Goal: Information Seeking & Learning: Check status

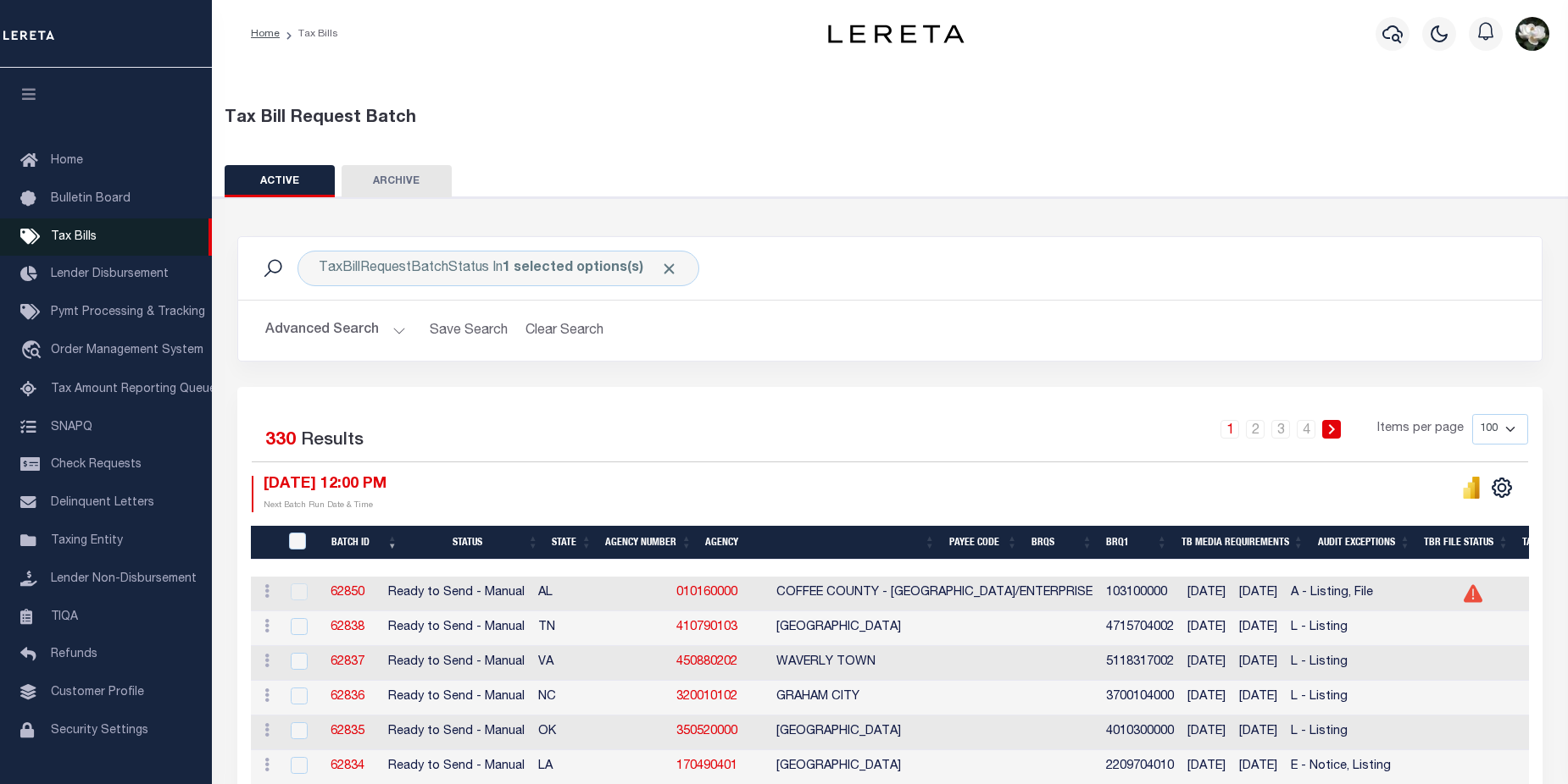
click at [83, 236] on span "Tax Bills" at bounding box center [73, 237] width 46 height 12
click at [1383, 30] on icon "button" at bounding box center [1393, 34] width 21 height 21
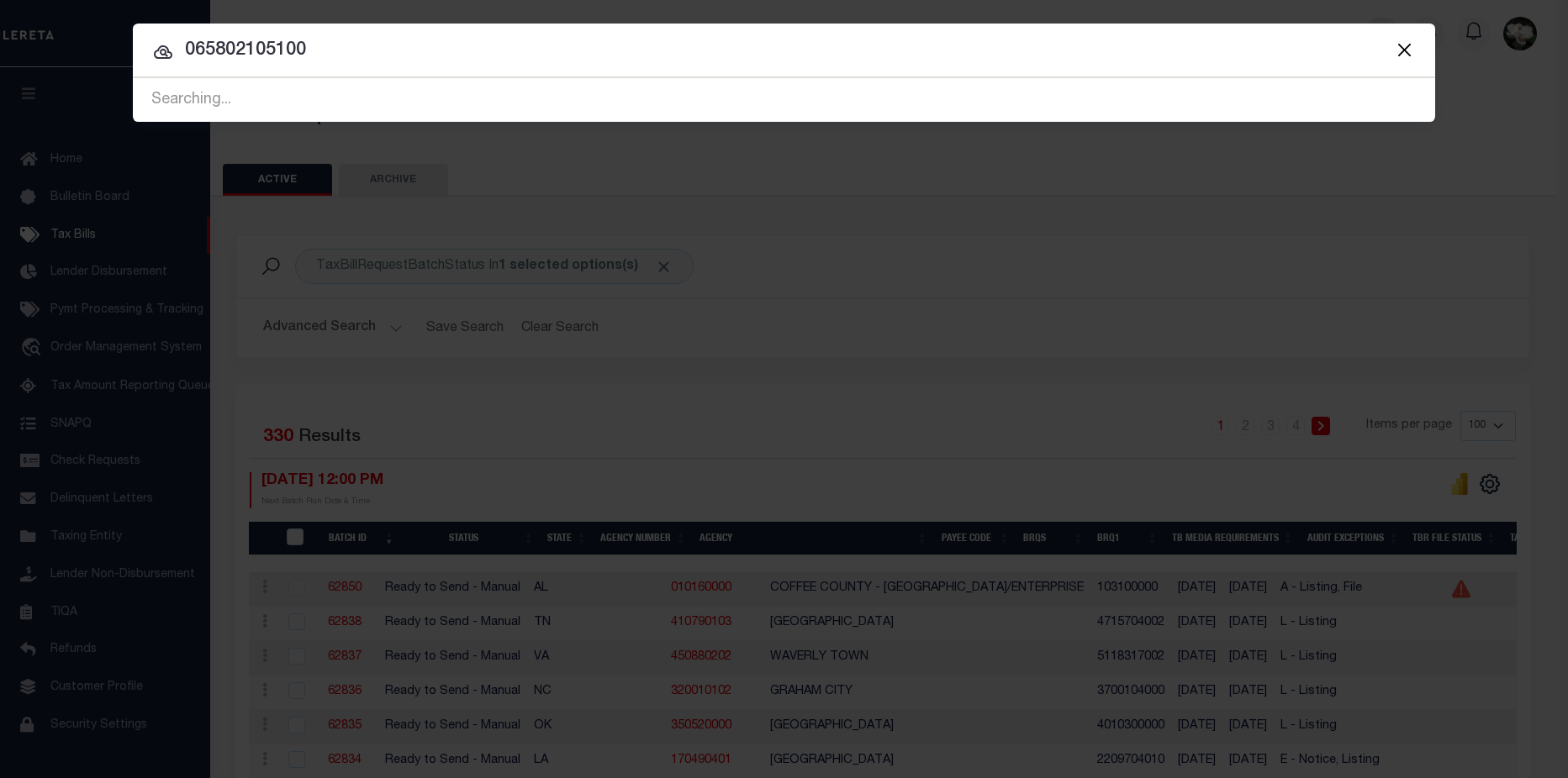
type input "065802105100"
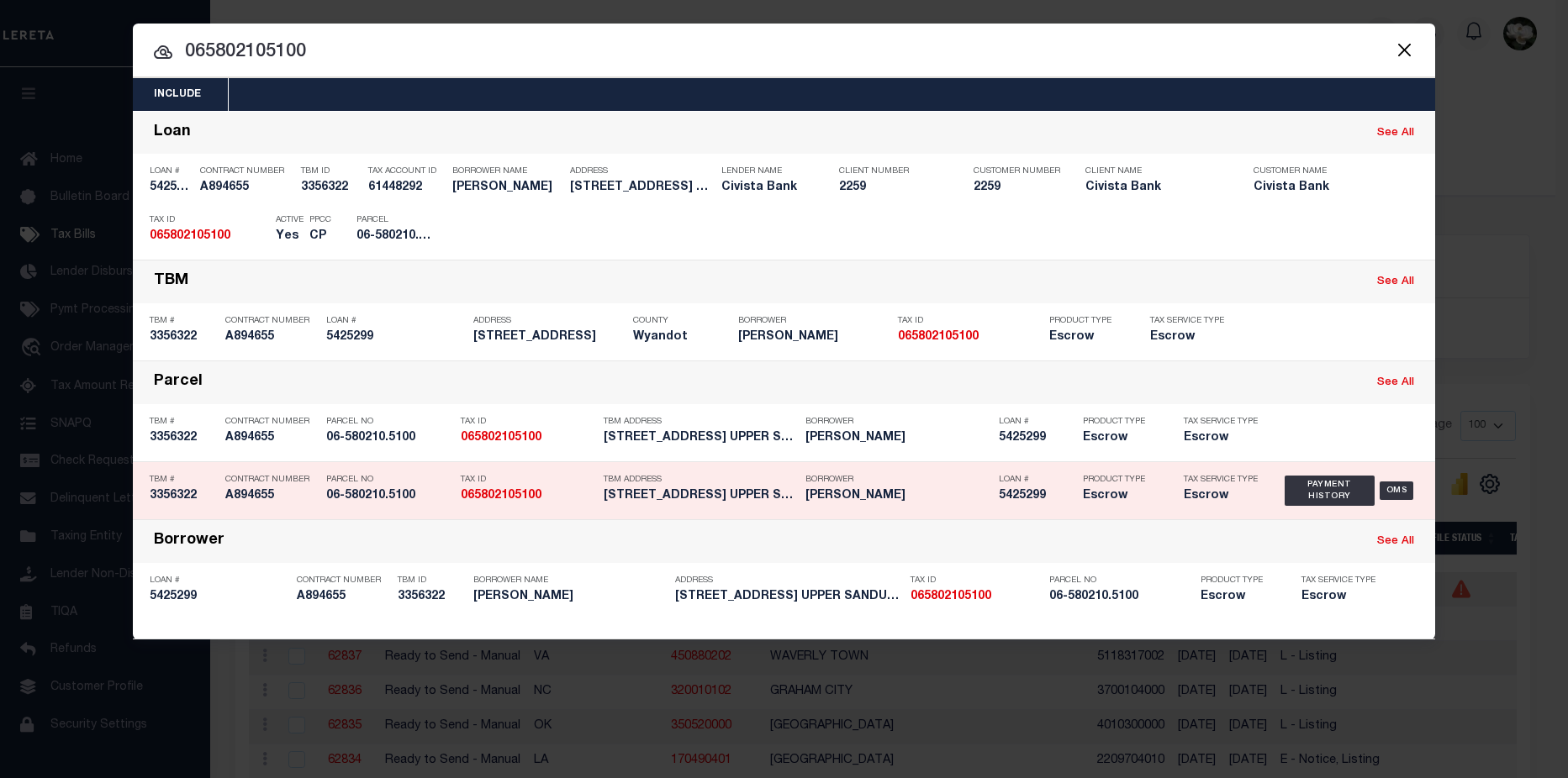
click at [1217, 503] on h5 "Escrow" at bounding box center [1220, 496] width 75 height 14
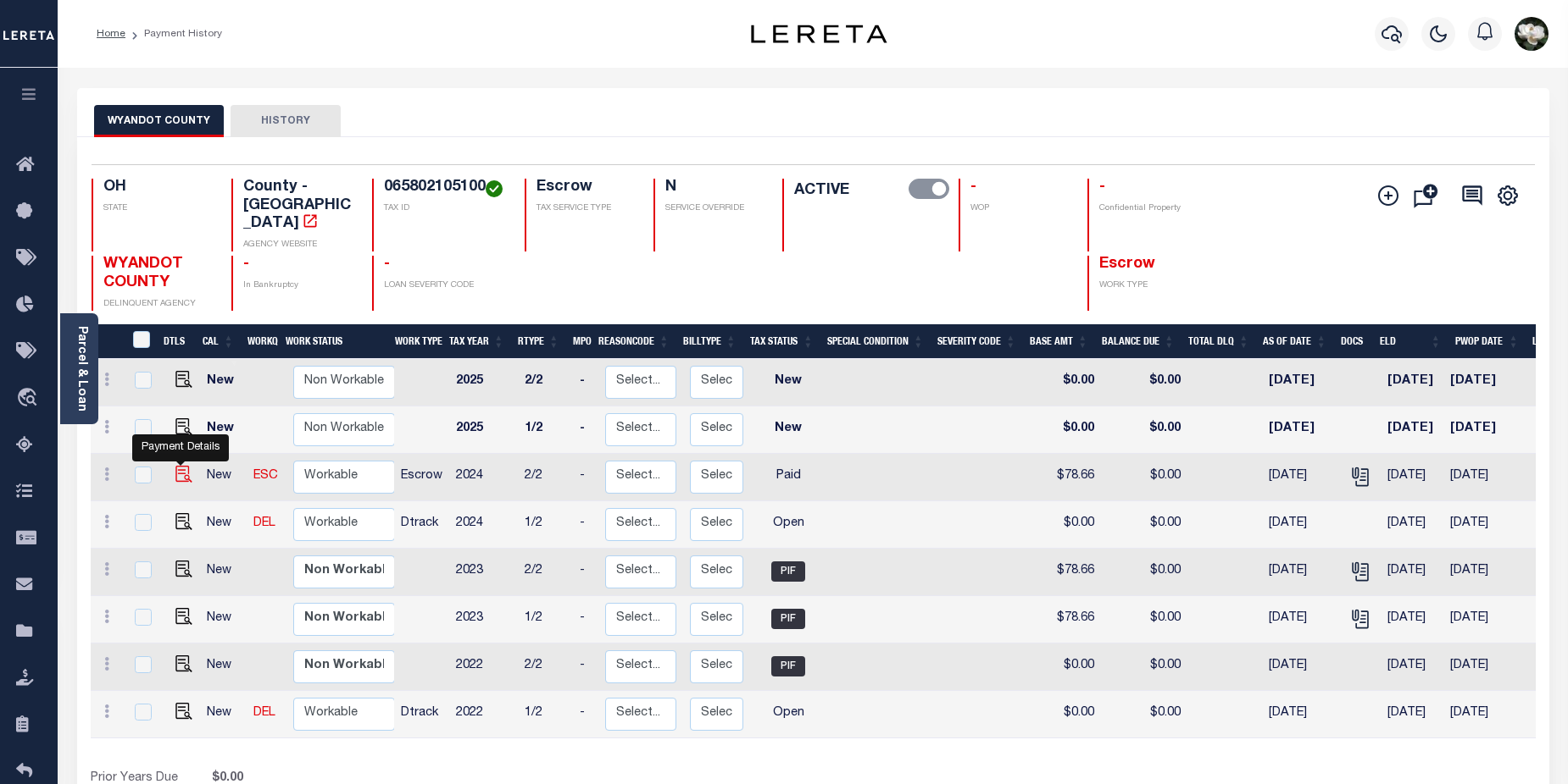
click at [176, 466] on img "" at bounding box center [184, 474] width 17 height 17
checkbox input "true"
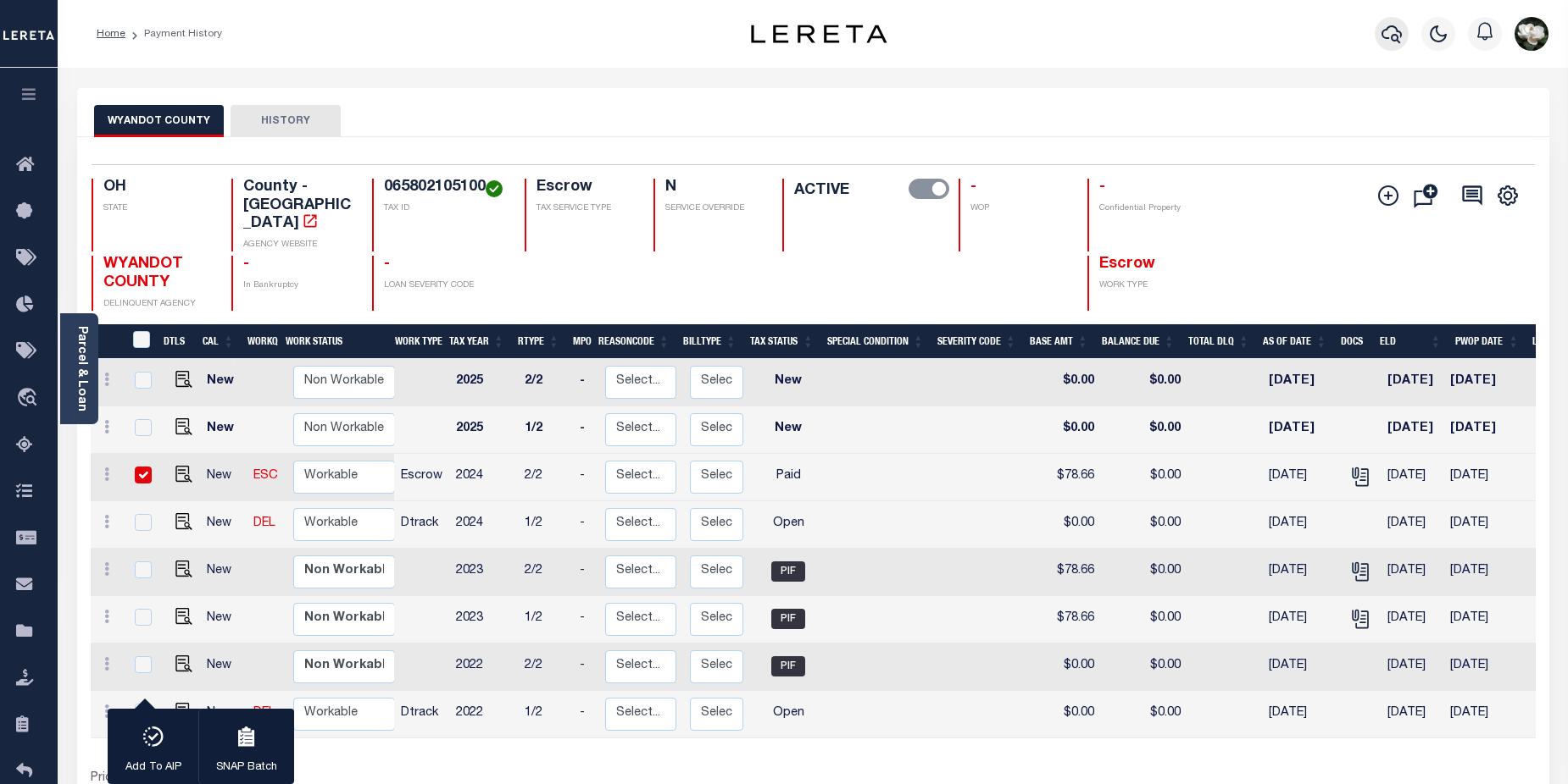
click at [1389, 34] on icon "button" at bounding box center [1392, 34] width 21 height 21
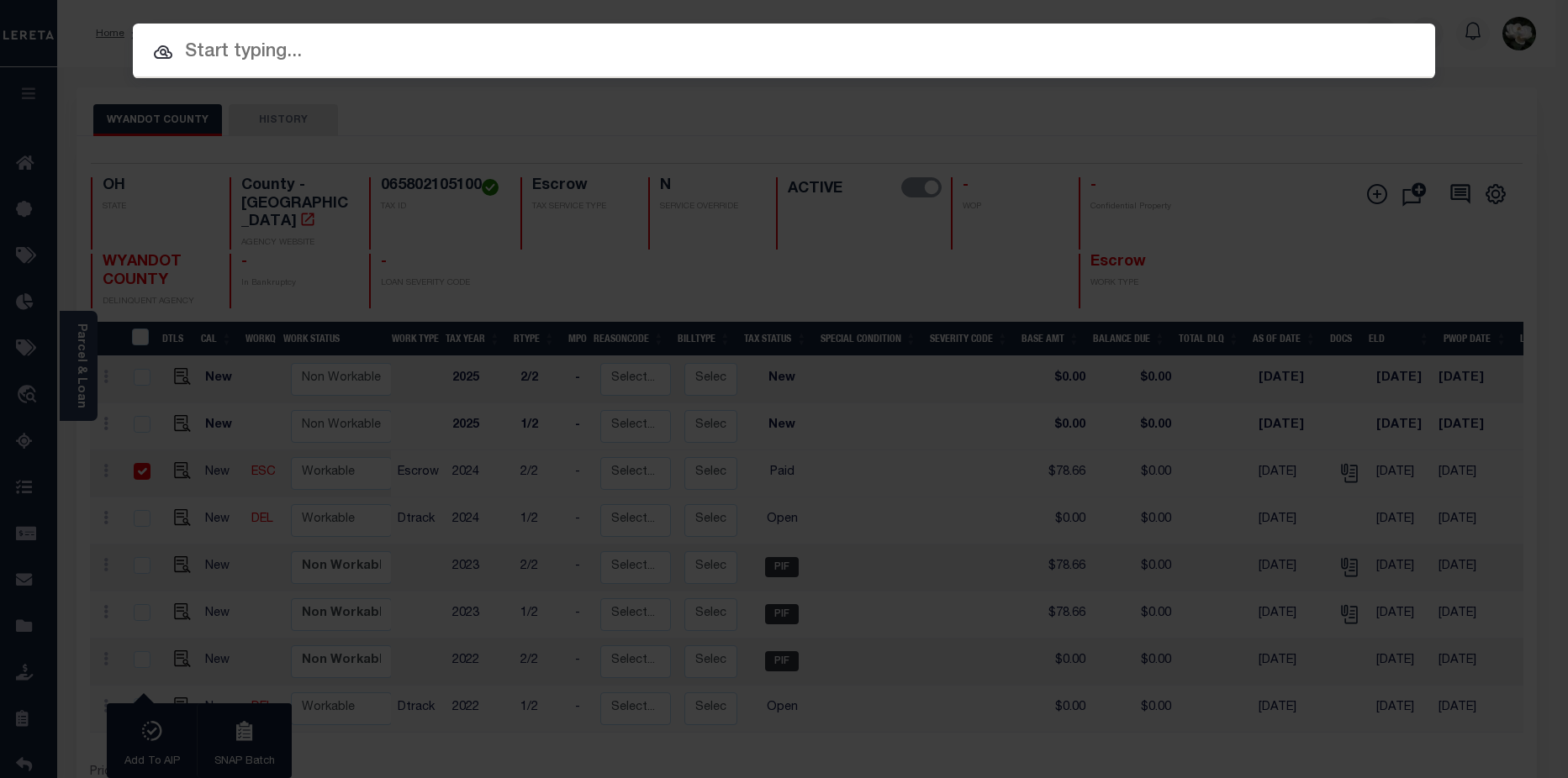
click at [241, 52] on input "text" at bounding box center [784, 53] width 1302 height 30
click at [242, 61] on input "text" at bounding box center [784, 53] width 1302 height 30
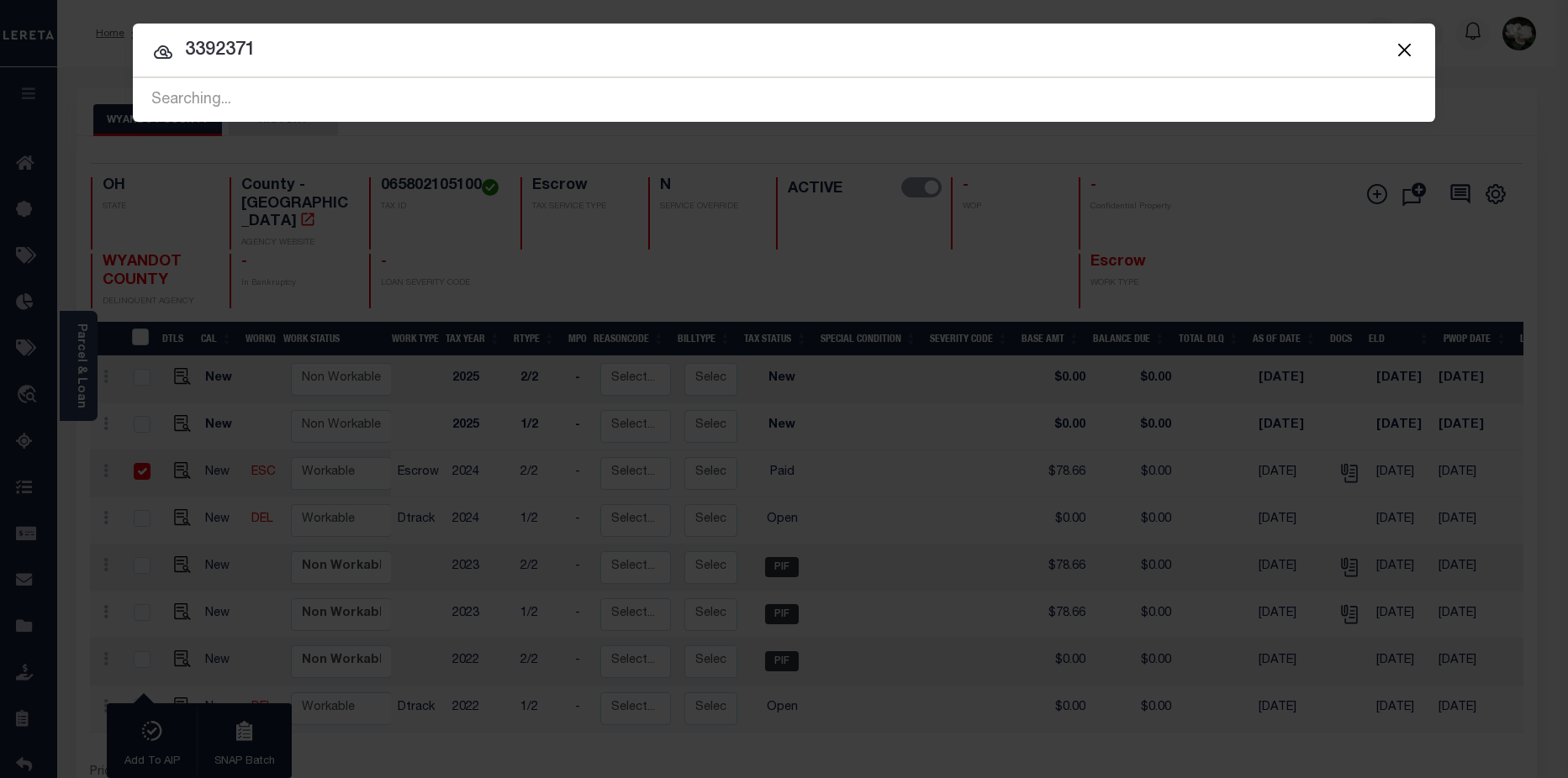
type input "3392371"
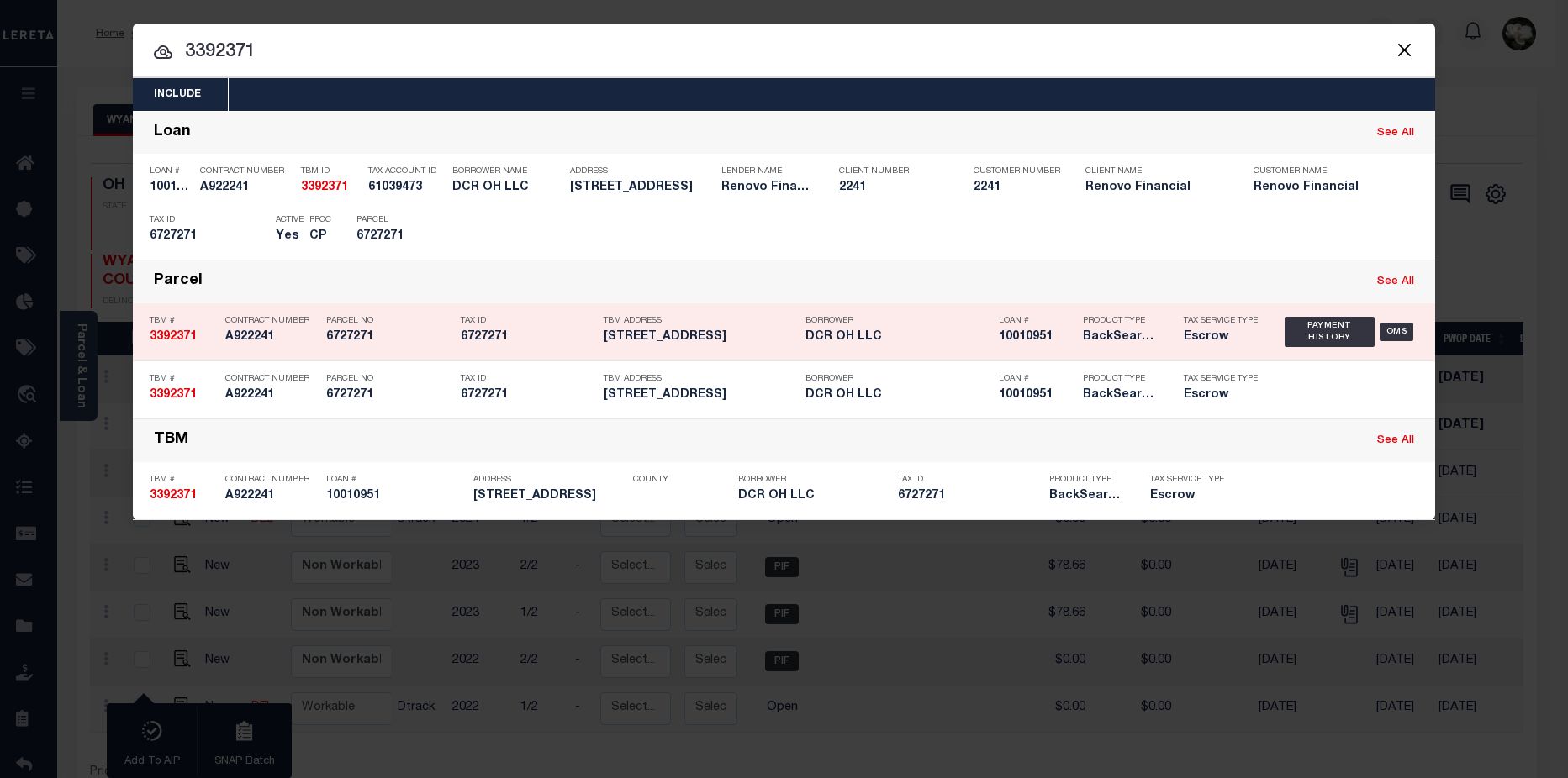
click at [1080, 346] on div "Product Type BackSearch,Escrow" at bounding box center [1121, 332] width 101 height 48
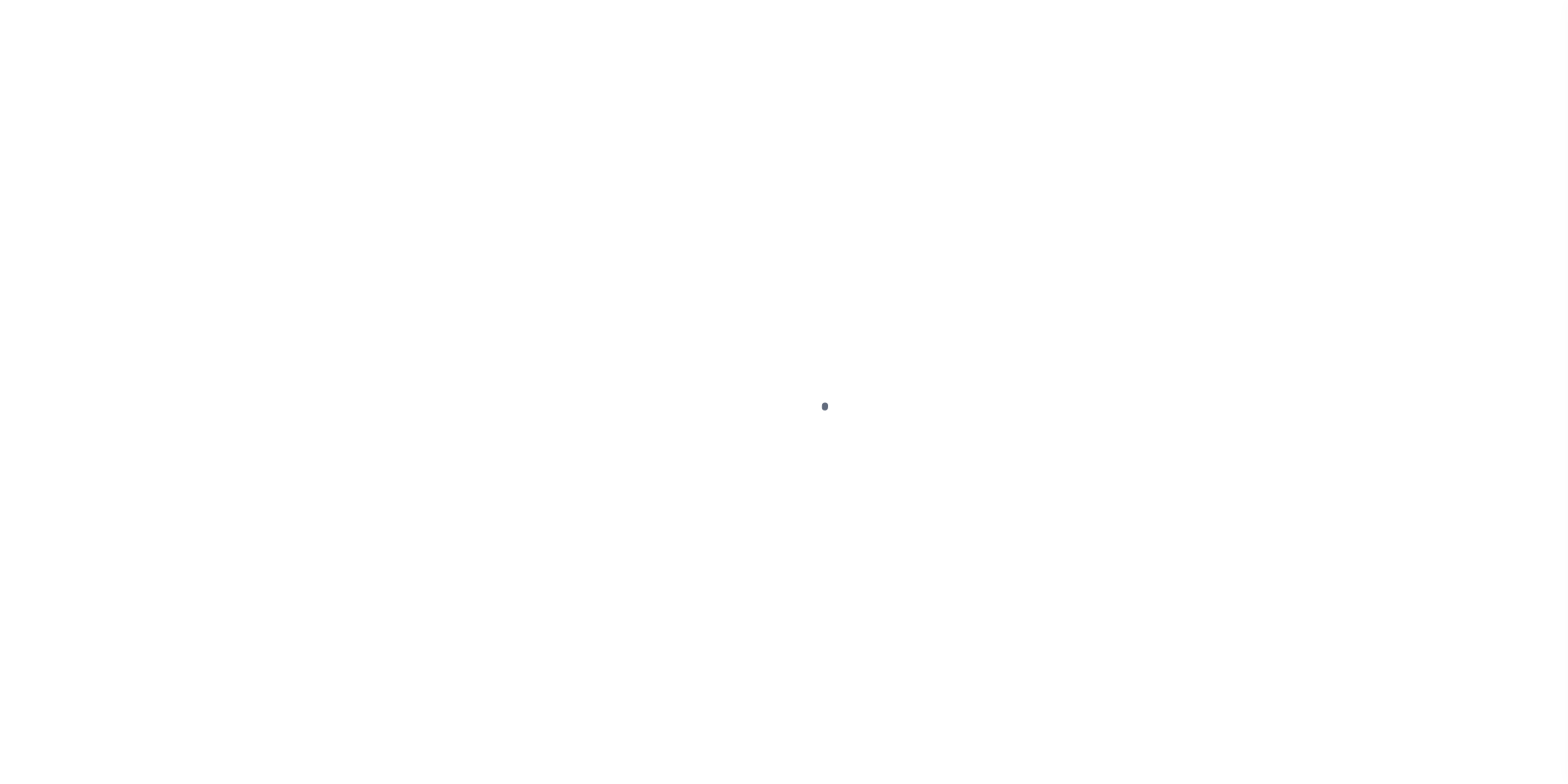
select select "PYD"
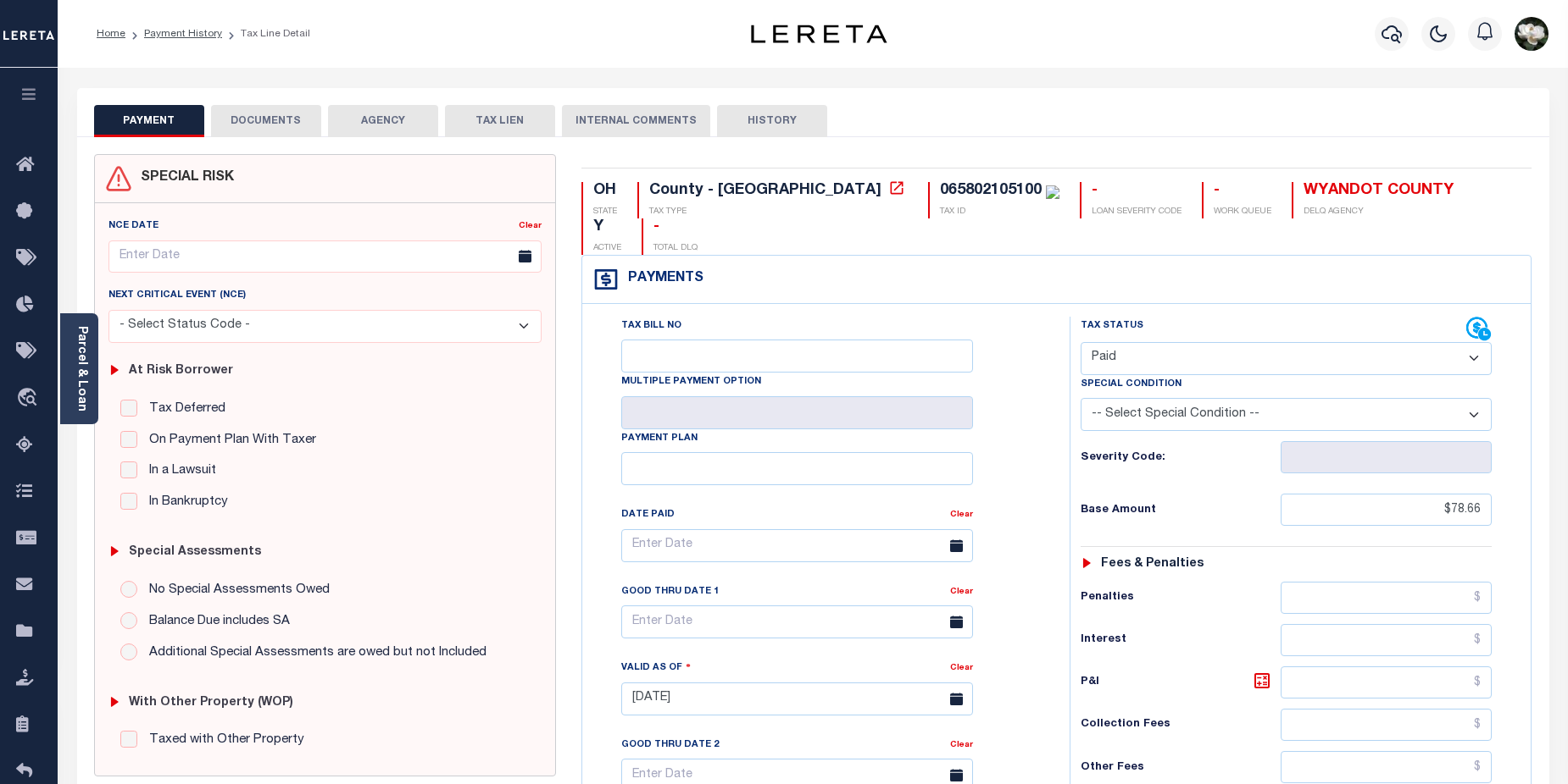
click at [265, 117] on button "DOCUMENTS" at bounding box center [266, 121] width 110 height 32
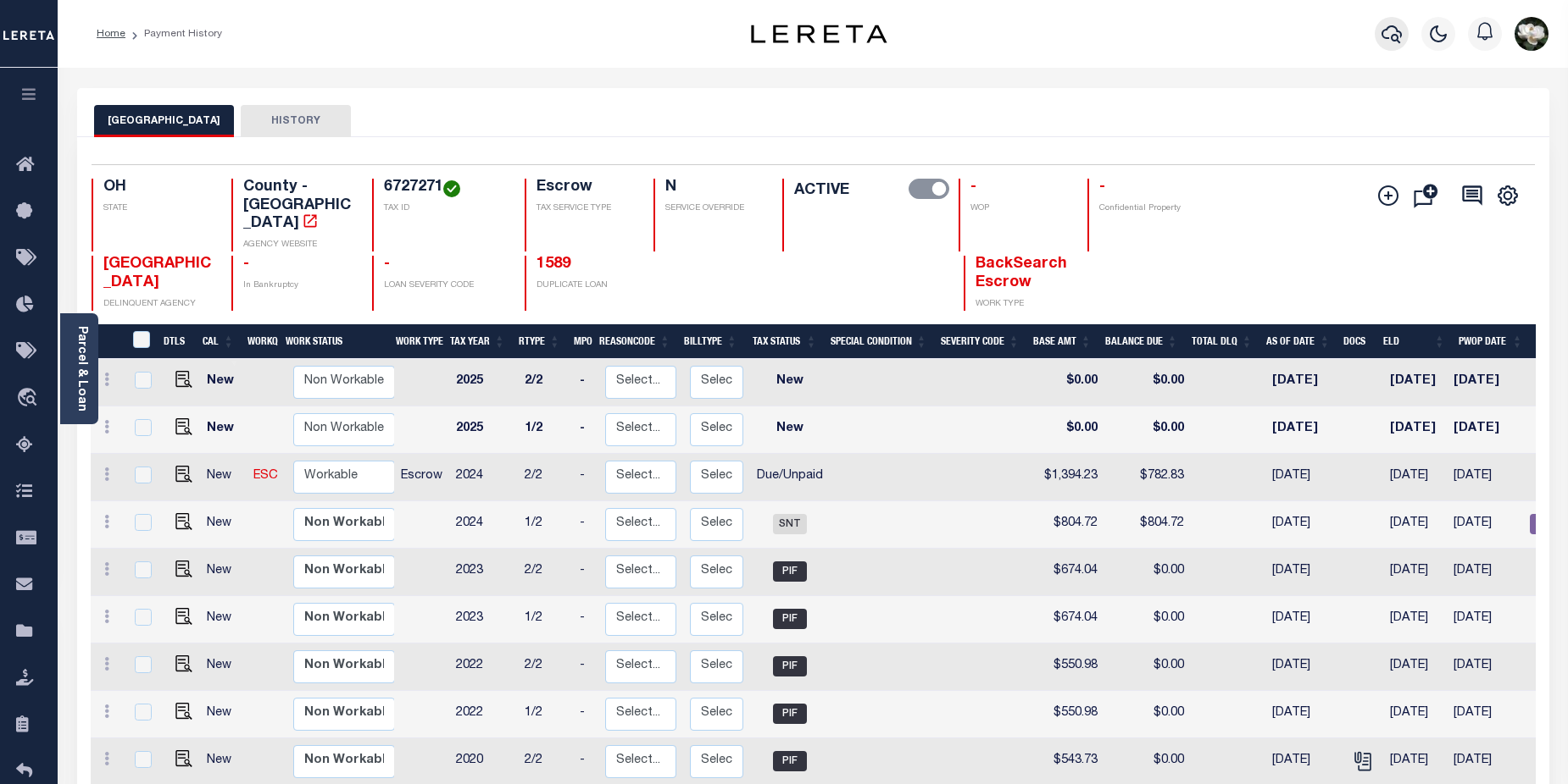
click at [1388, 38] on icon "button" at bounding box center [1392, 34] width 21 height 21
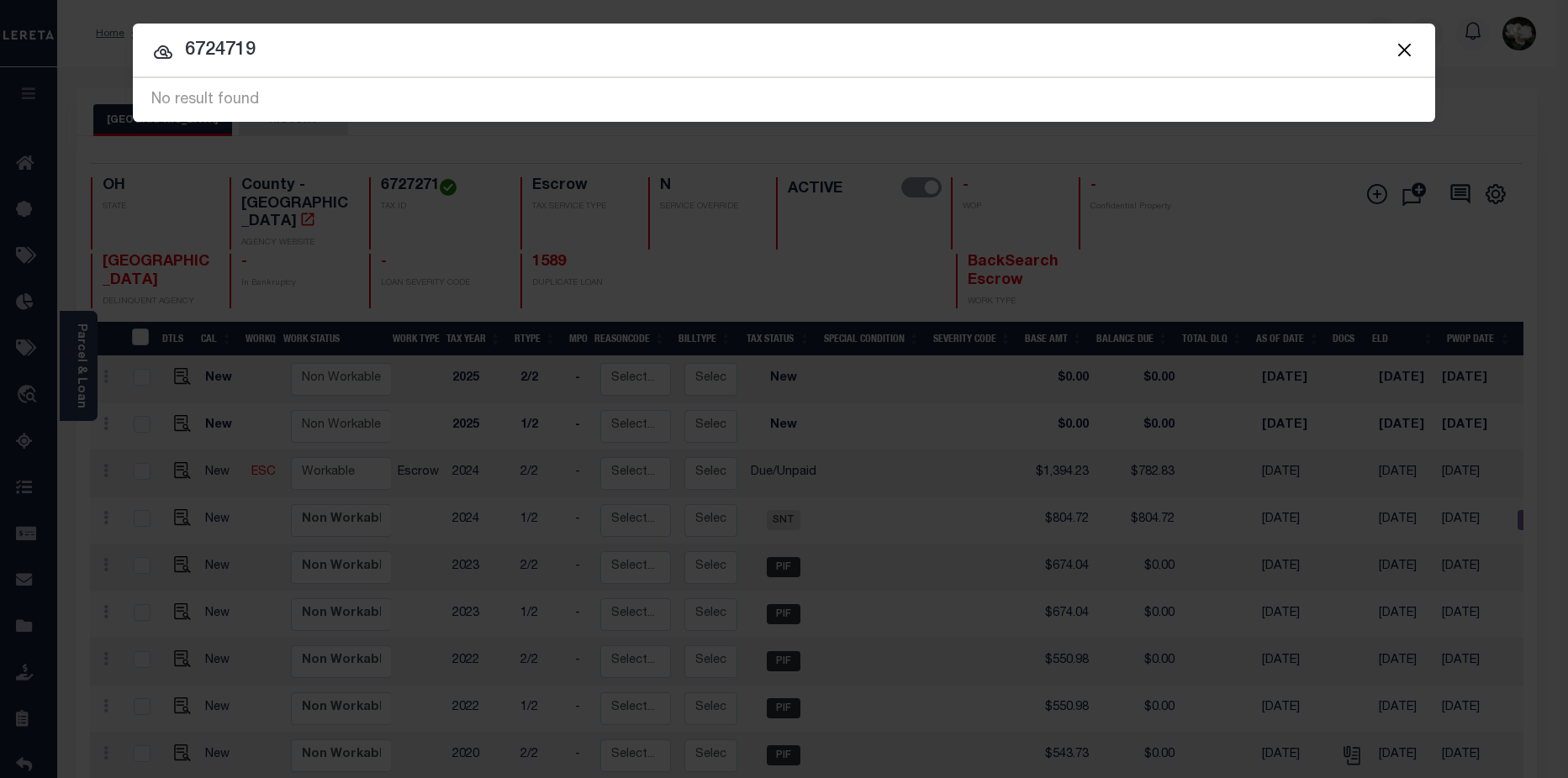
drag, startPoint x: 283, startPoint y: 49, endPoint x: 201, endPoint y: 43, distance: 82.2
click at [187, 48] on input "6724719" at bounding box center [784, 51] width 1302 height 30
drag, startPoint x: 277, startPoint y: 49, endPoint x: 232, endPoint y: 56, distance: 45.5
click at [184, 45] on input "6824179" at bounding box center [784, 51] width 1302 height 30
paste input "0105345"
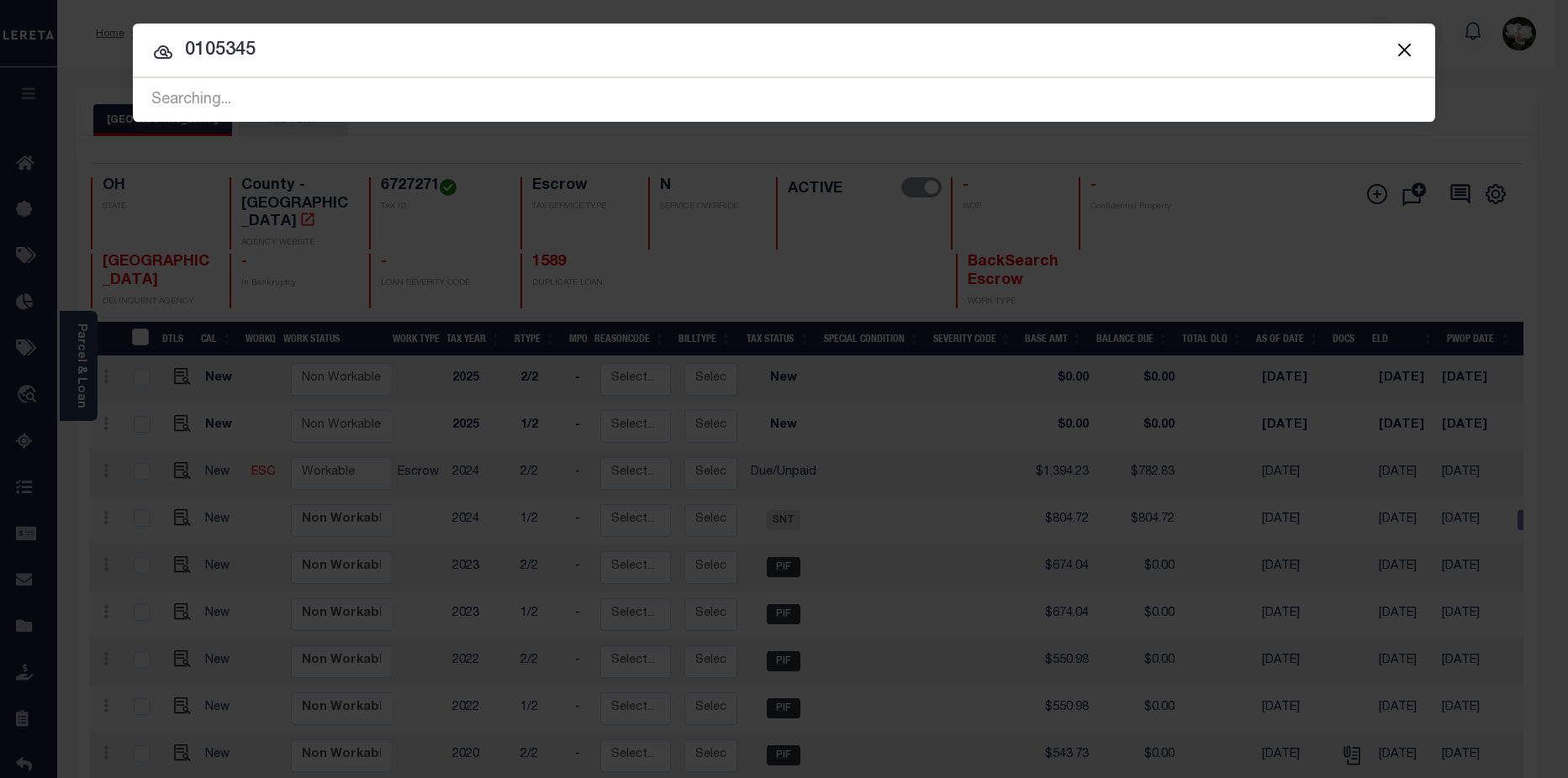
type input "0105345"
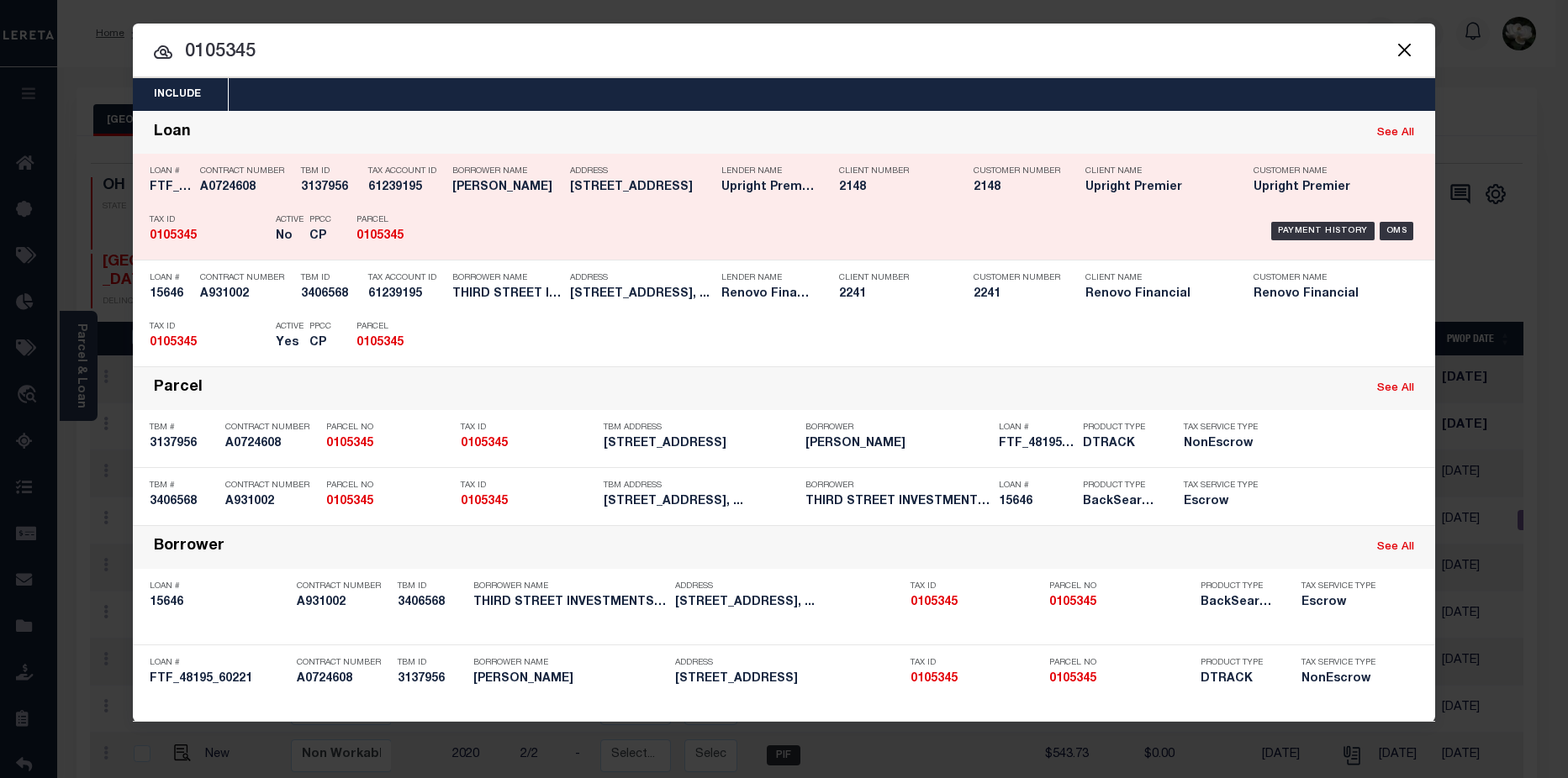
click at [417, 227] on div "Parcel 0105345" at bounding box center [394, 231] width 75 height 48
